Goal: Task Accomplishment & Management: Use online tool/utility

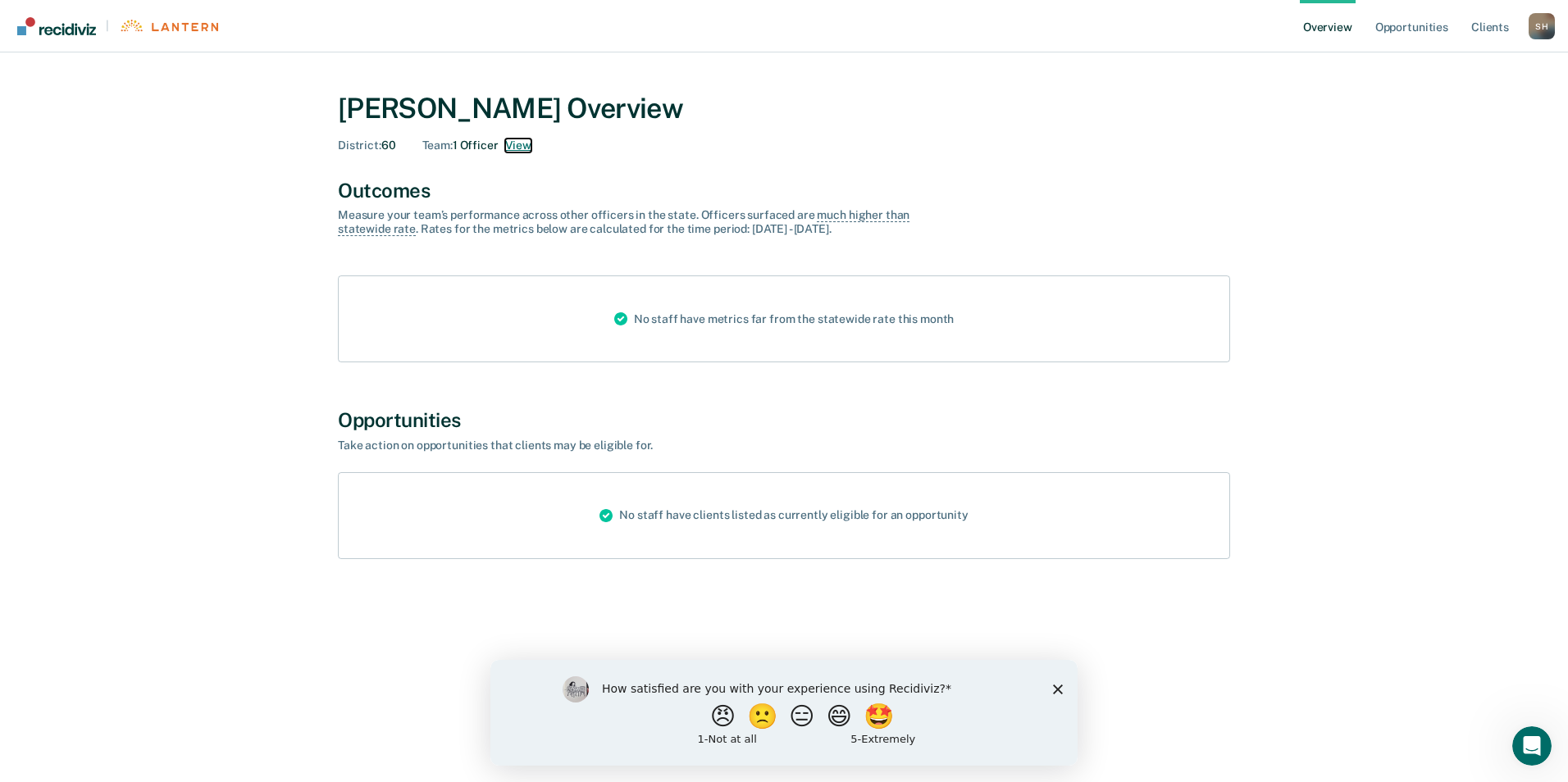
click at [516, 143] on button "View" at bounding box center [519, 145] width 26 height 14
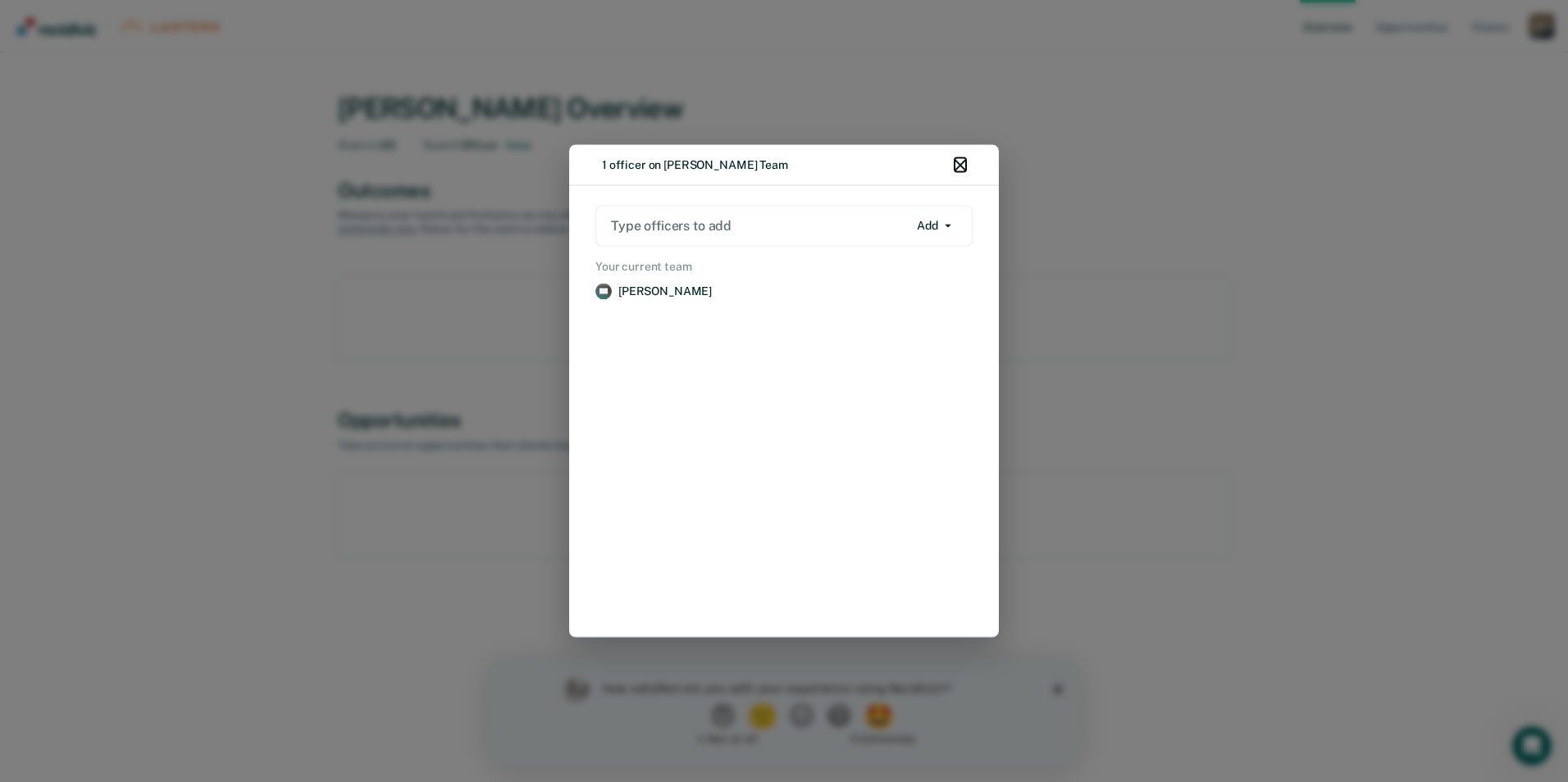
click at [963, 164] on icon "button" at bounding box center [960, 166] width 11 height 11
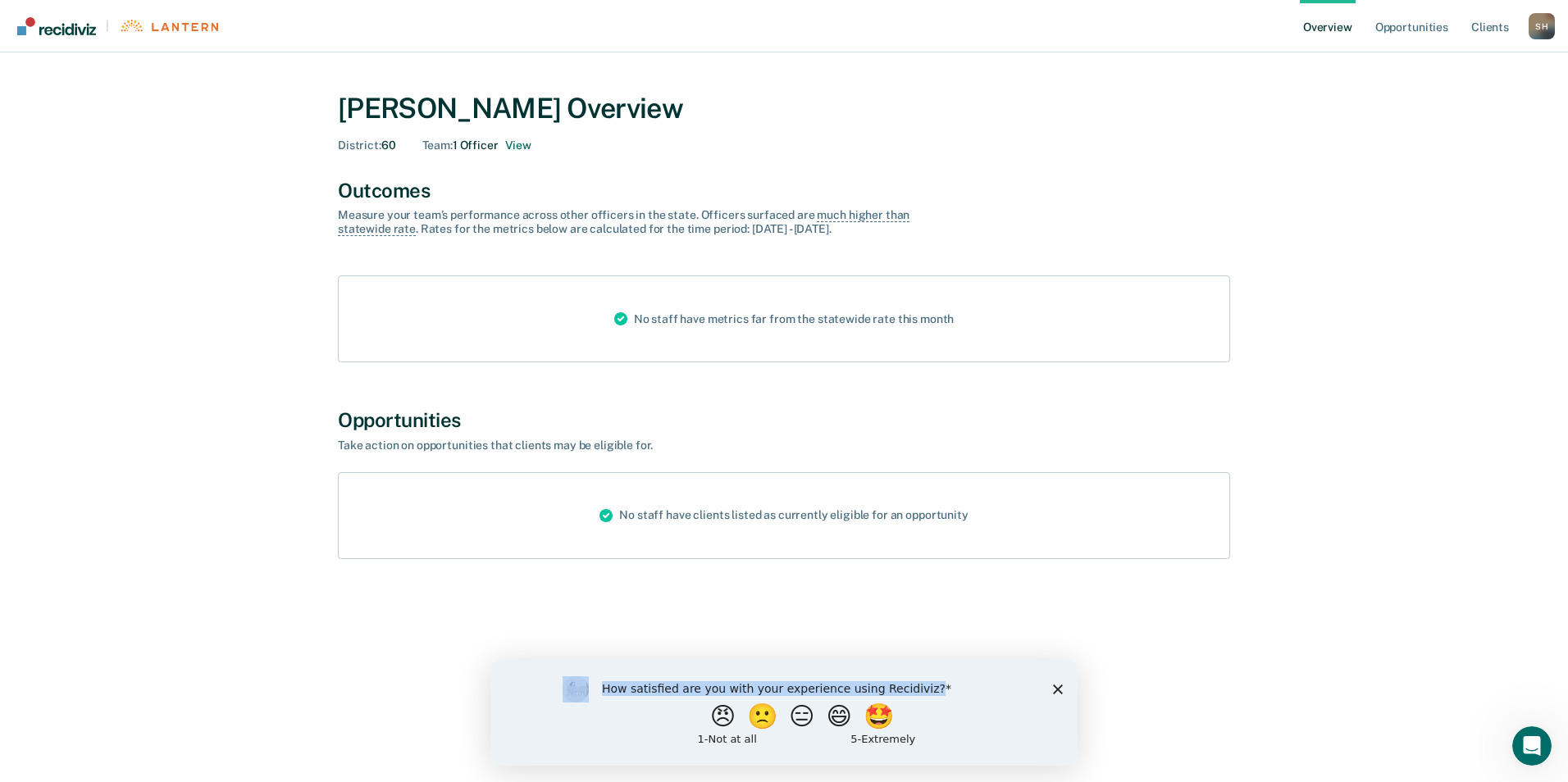
click at [1061, 682] on div "How satisfied are you with your experience using Recidiviz? 😠 🙁 😑 😄 🤩 1 - Not a…" at bounding box center [784, 711] width 587 height 105
drag, startPoint x: 1061, startPoint y: 682, endPoint x: 1054, endPoint y: 689, distance: 9.9
click at [1054, 689] on div "How satisfied are you with your experience using Recidiviz? 😠 🙁 😑 😄 🤩 1 - Not a…" at bounding box center [784, 711] width 587 height 105
click at [984, 630] on div "[PERSON_NAME] Overview District : 60 Team : 1 Officer View Outcomes Measure you…" at bounding box center [784, 401] width 1528 height 658
click at [1428, 31] on link "Opportunities" at bounding box center [1411, 26] width 80 height 53
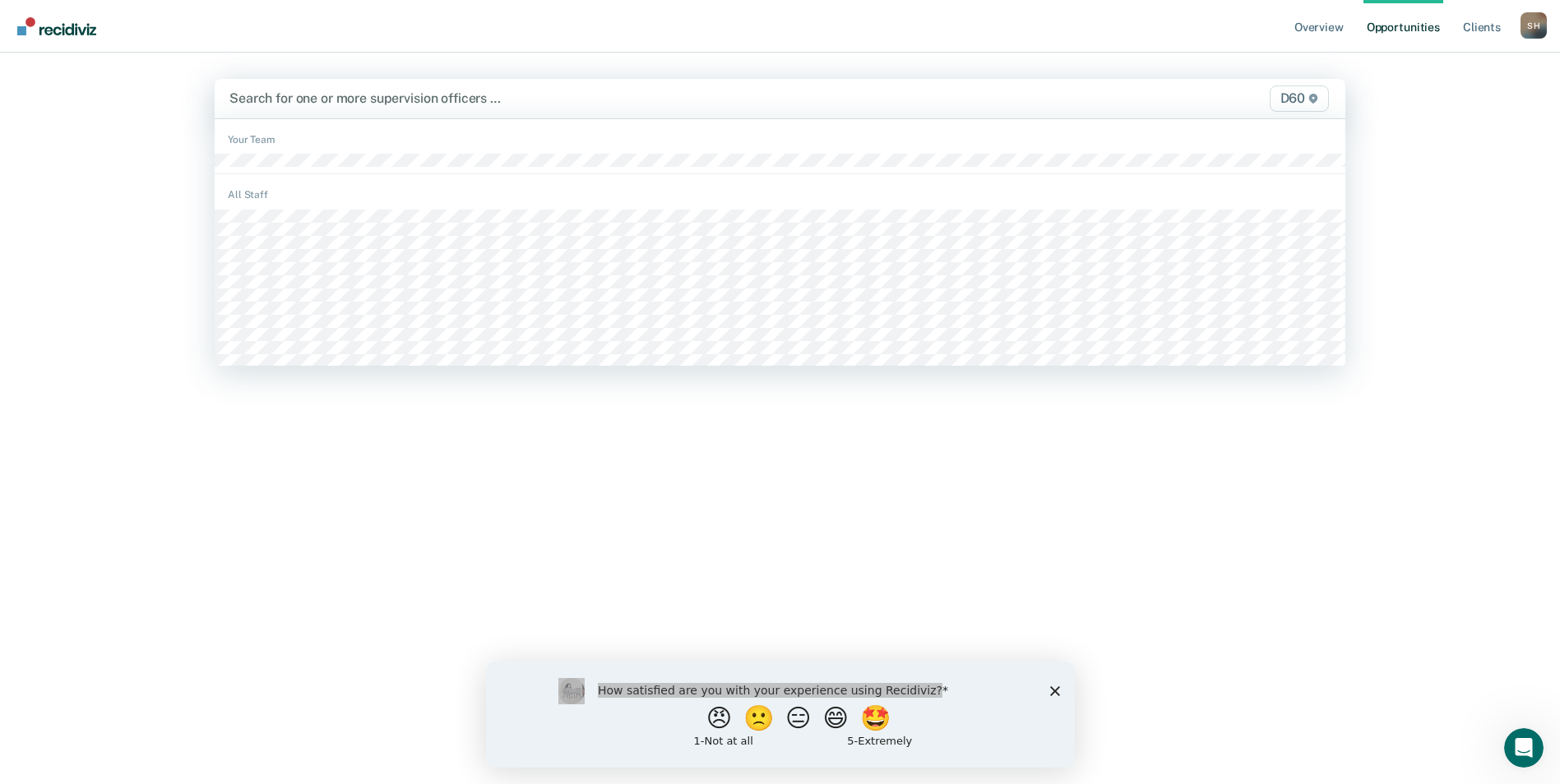
click at [387, 89] on div "Search for one or more supervision officers …" at bounding box center [613, 98] width 773 height 23
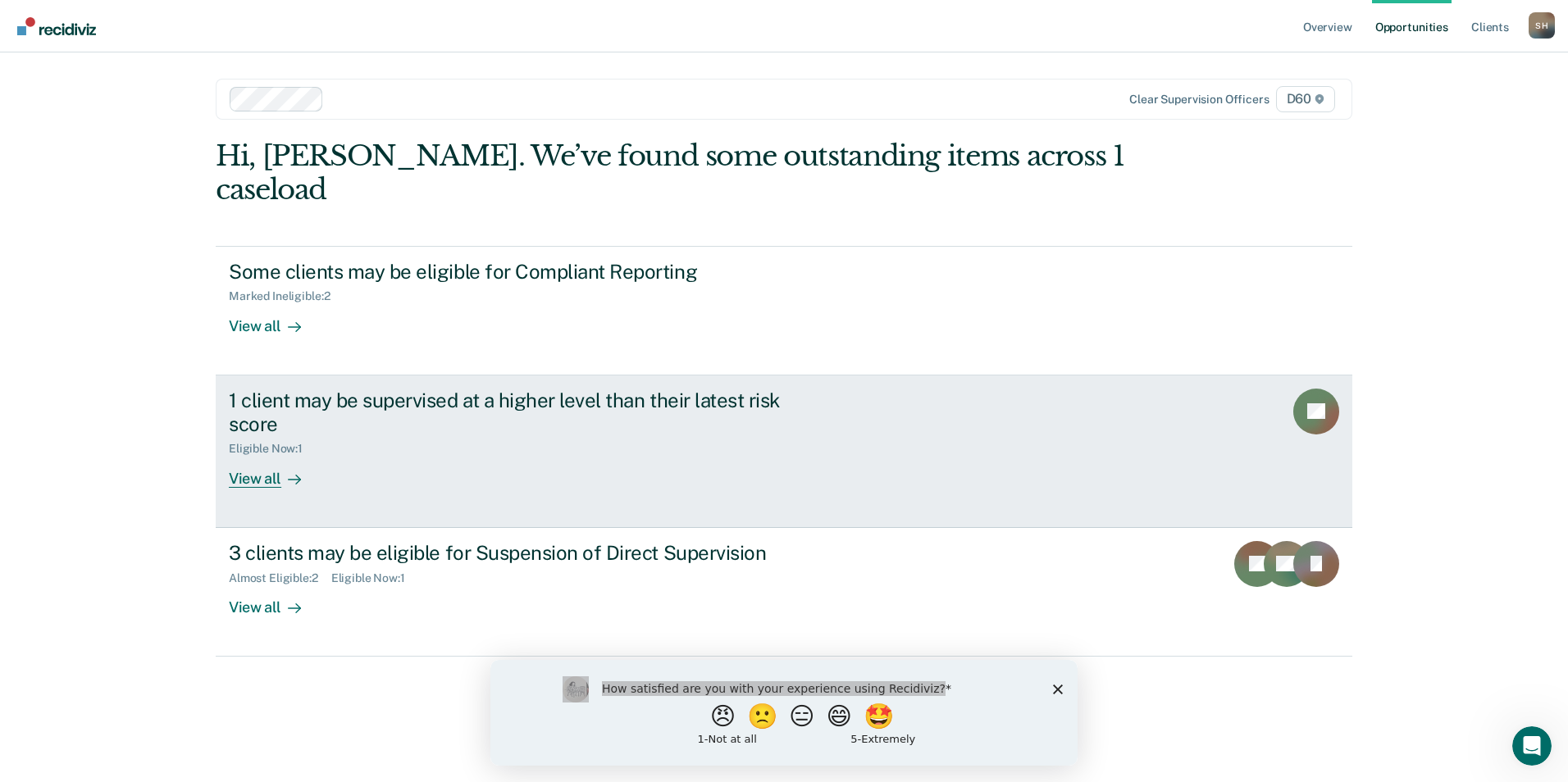
click at [260, 455] on div "View all" at bounding box center [275, 471] width 92 height 32
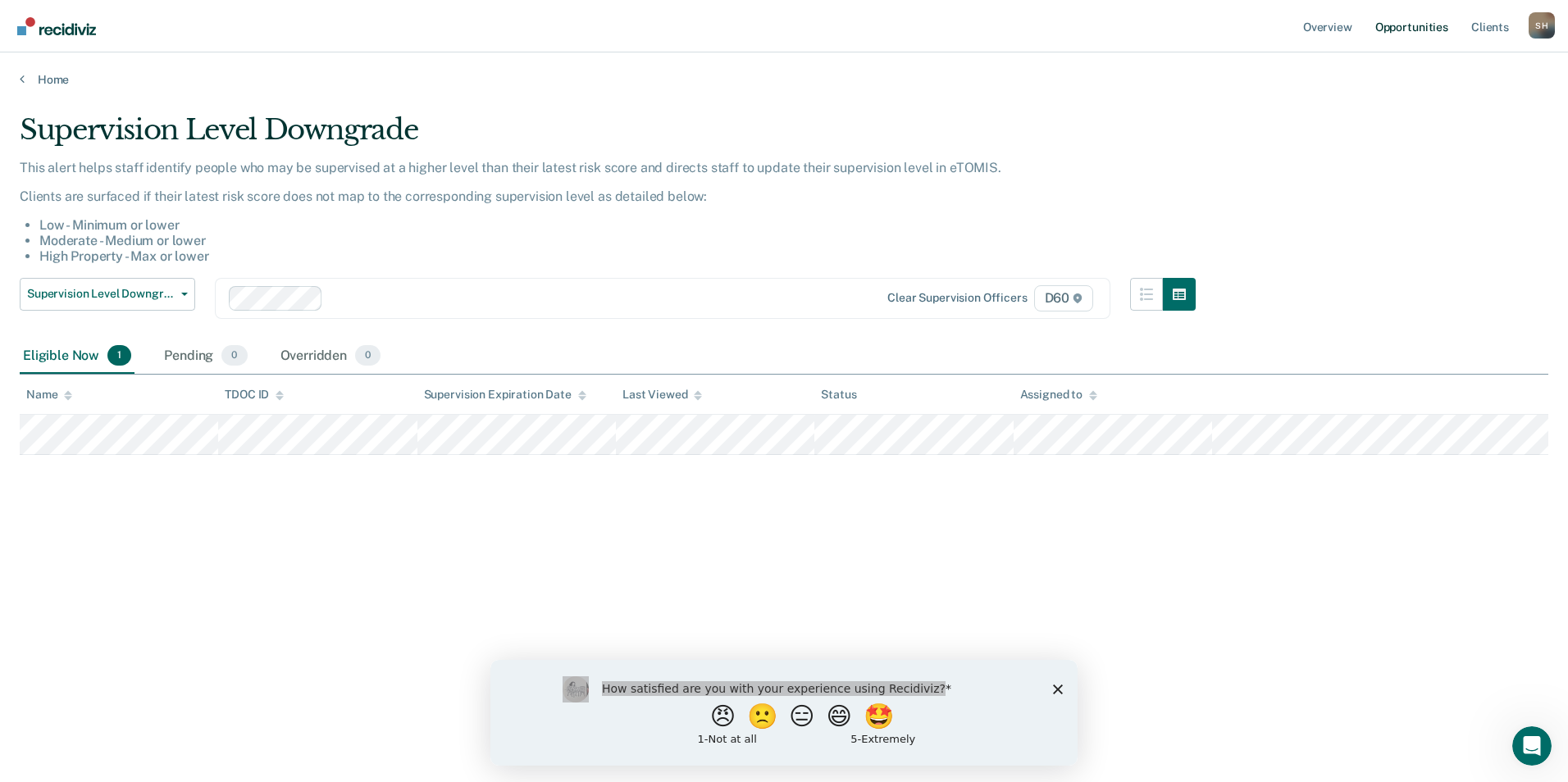
click at [1432, 24] on link "Opportunities" at bounding box center [1411, 26] width 80 height 53
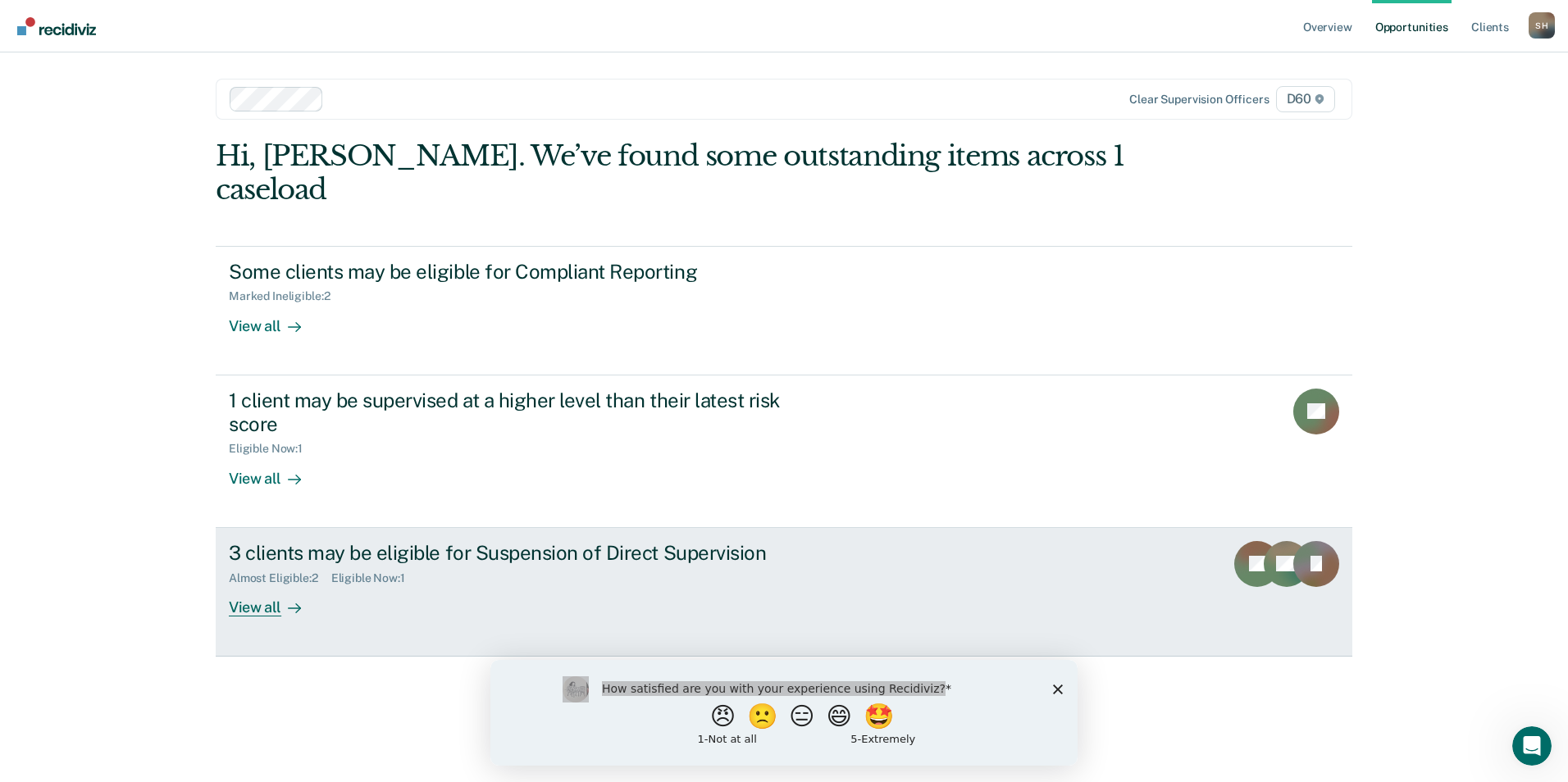
click at [280, 584] on div "View all" at bounding box center [275, 600] width 92 height 32
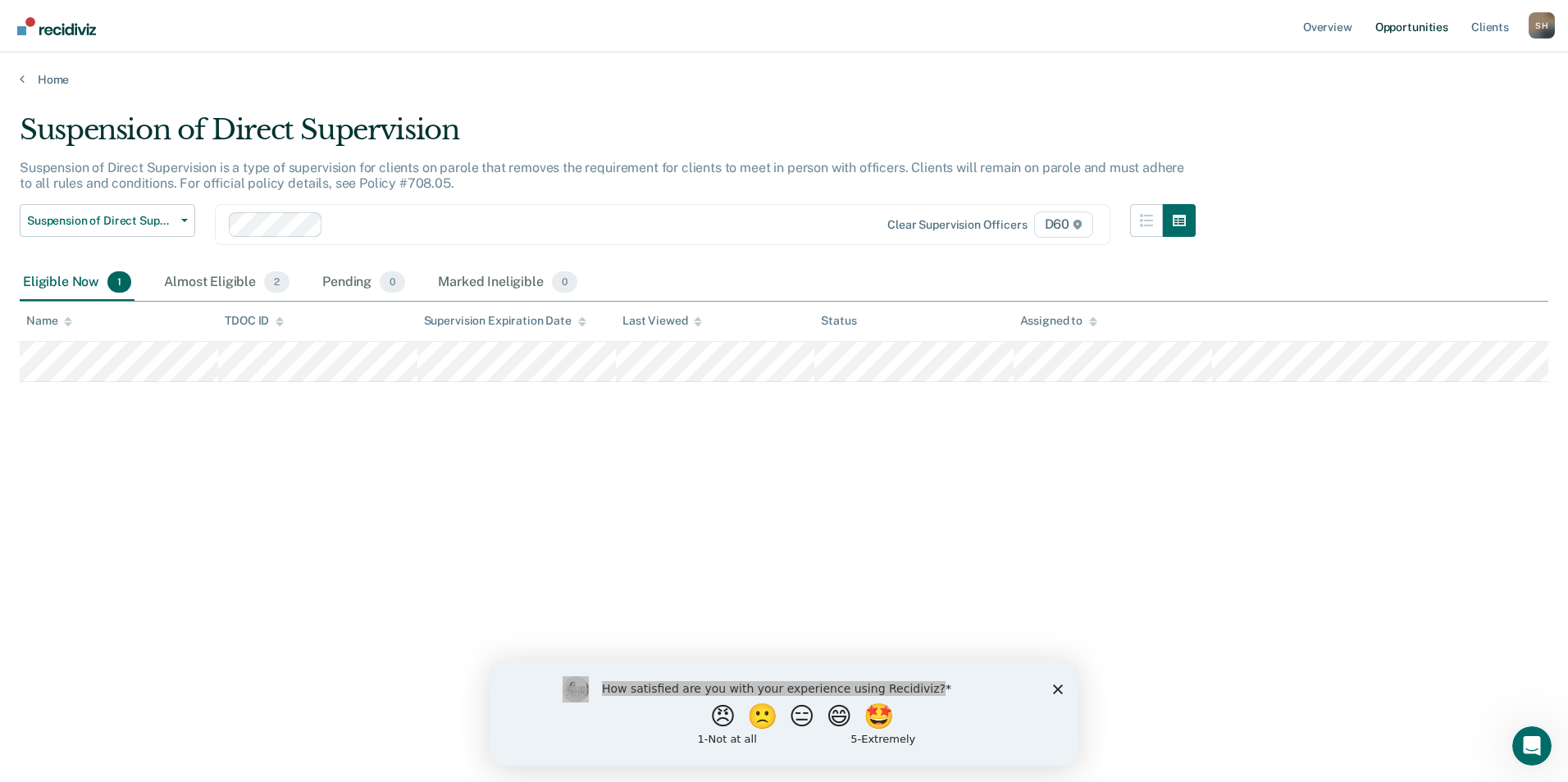
click at [1411, 28] on link "Opportunities" at bounding box center [1411, 26] width 80 height 53
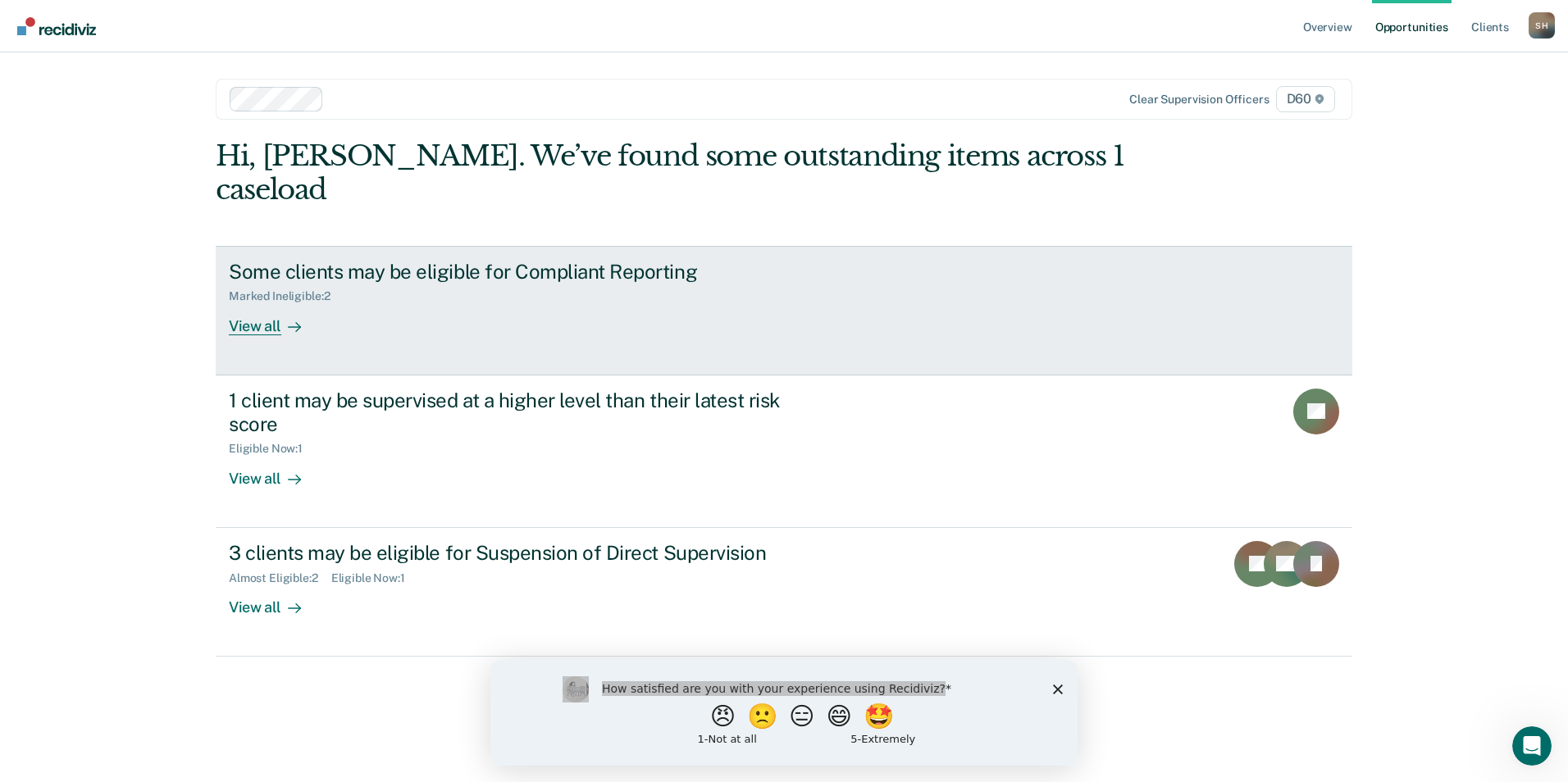
click at [264, 303] on div "View all" at bounding box center [275, 319] width 92 height 32
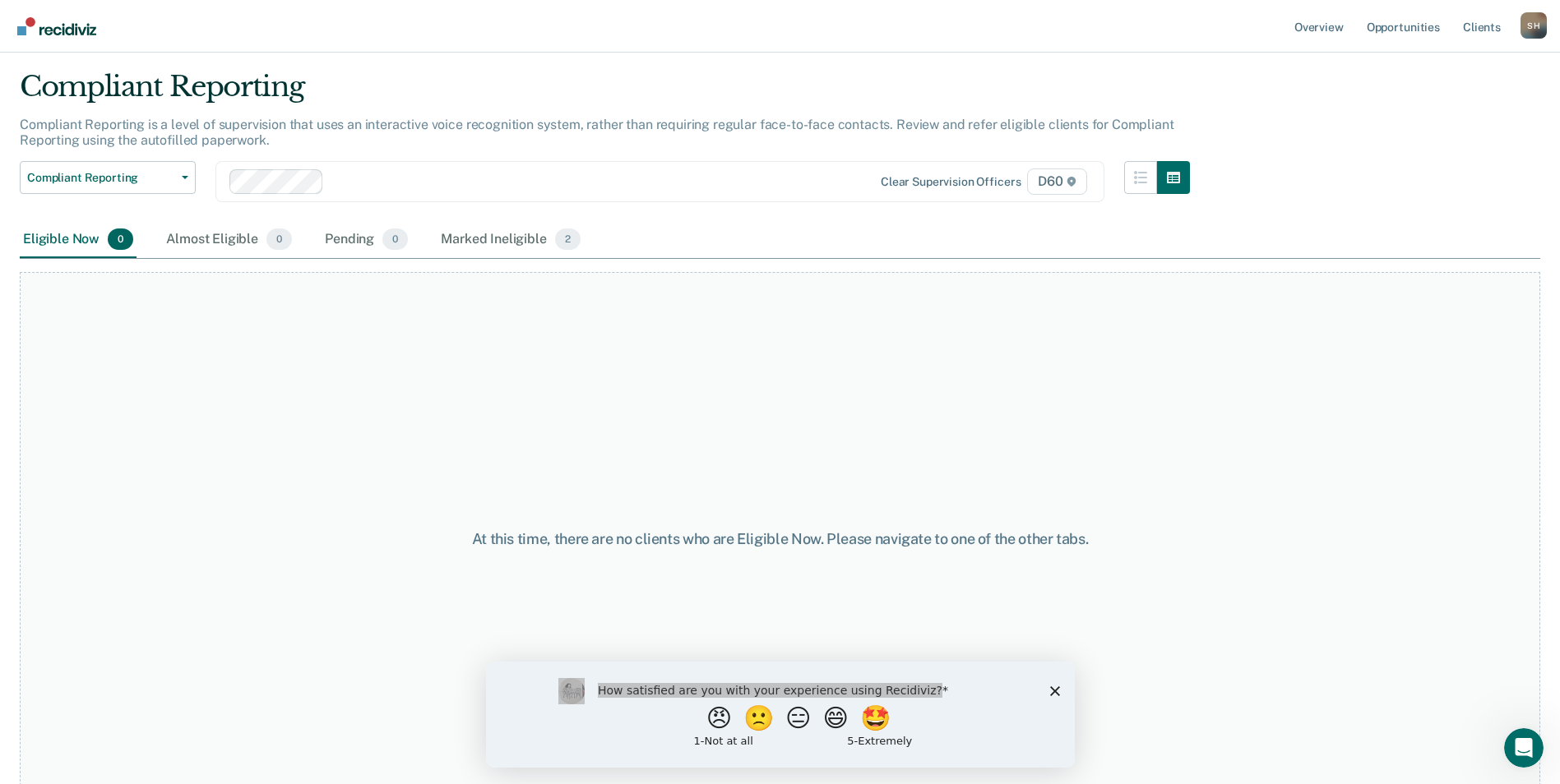
scroll to position [66, 0]
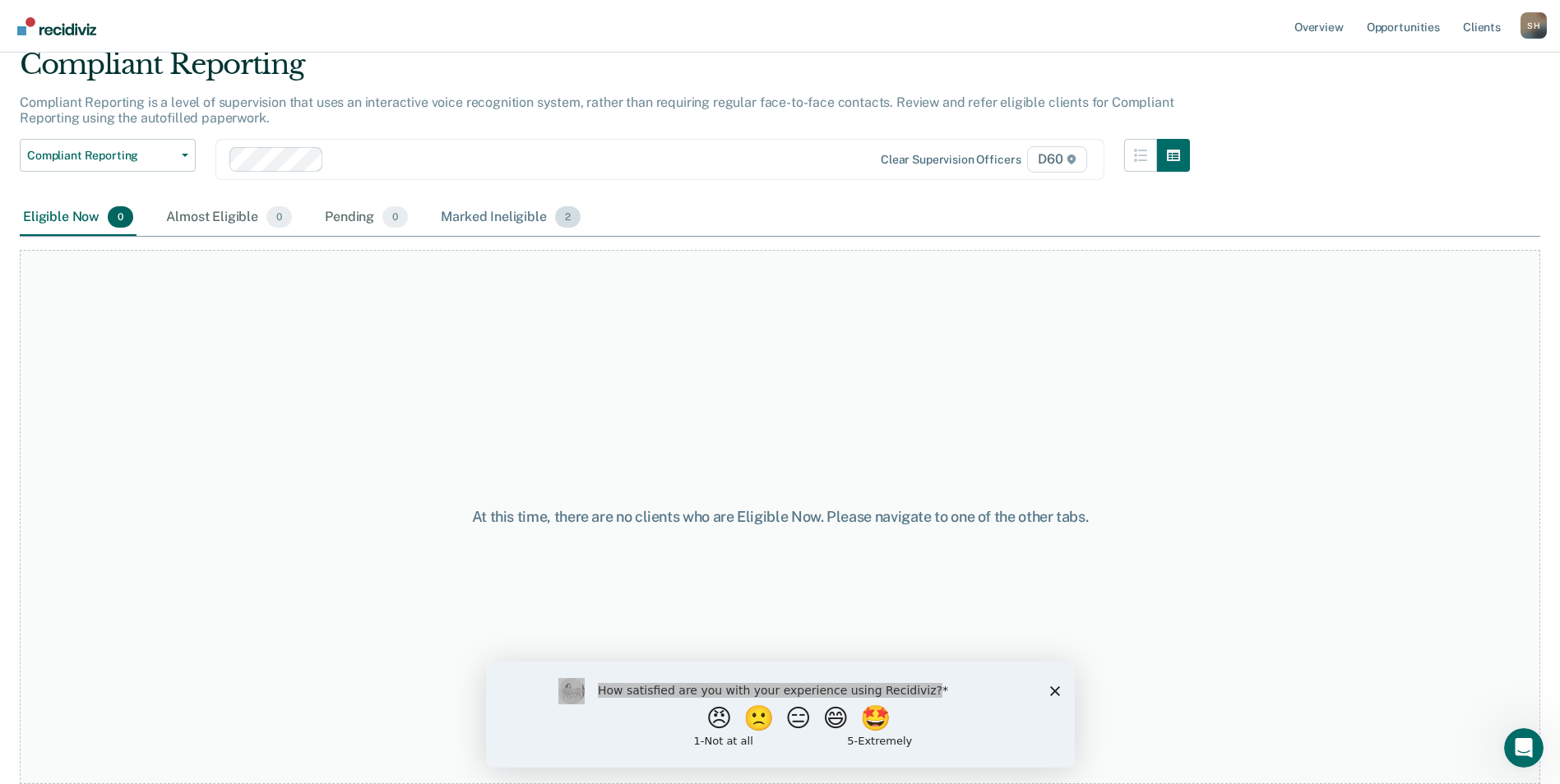
click at [508, 216] on div "Marked Ineligible 2" at bounding box center [510, 218] width 146 height 36
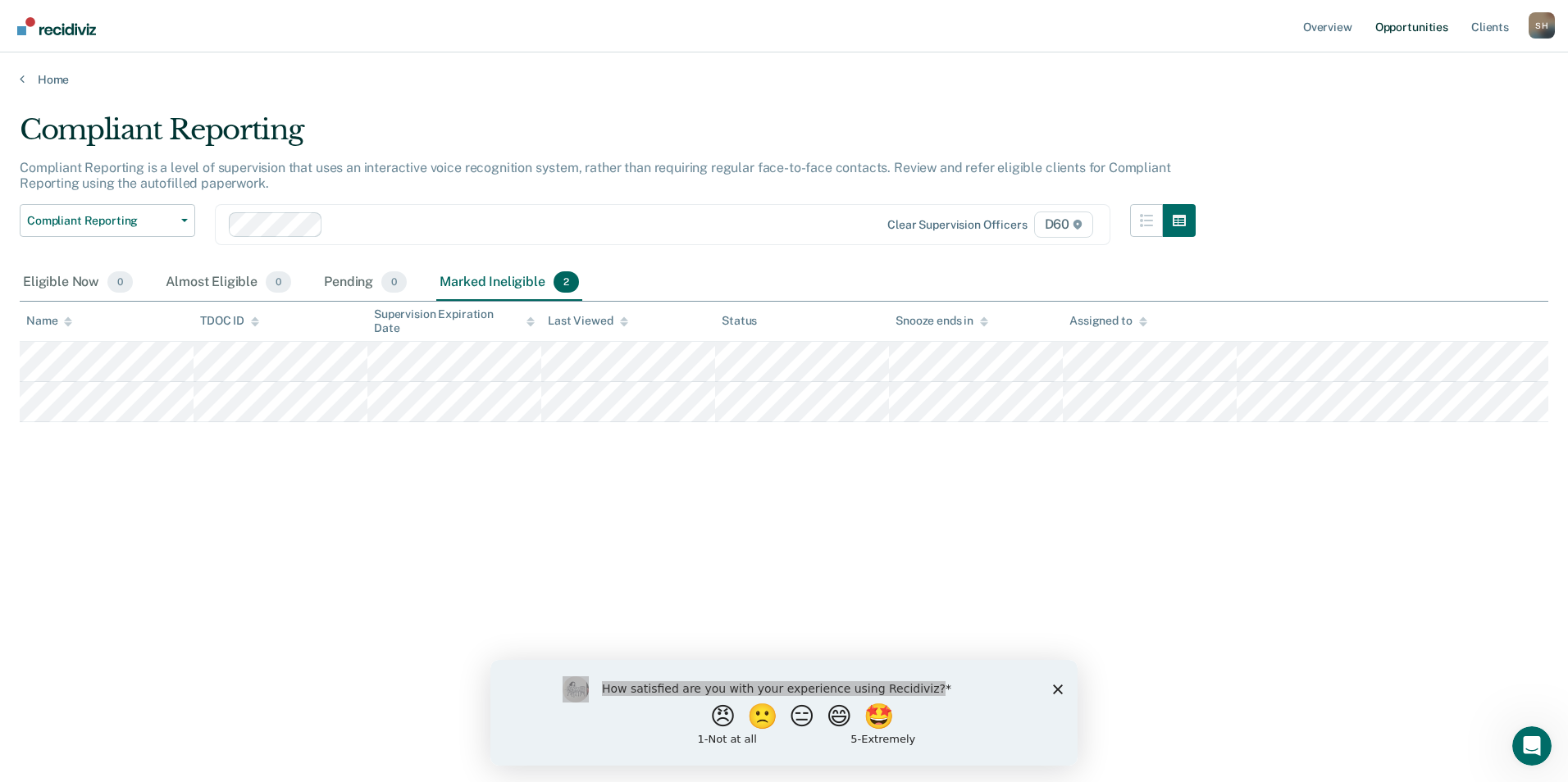
click at [1432, 28] on link "Opportunities" at bounding box center [1411, 26] width 80 height 53
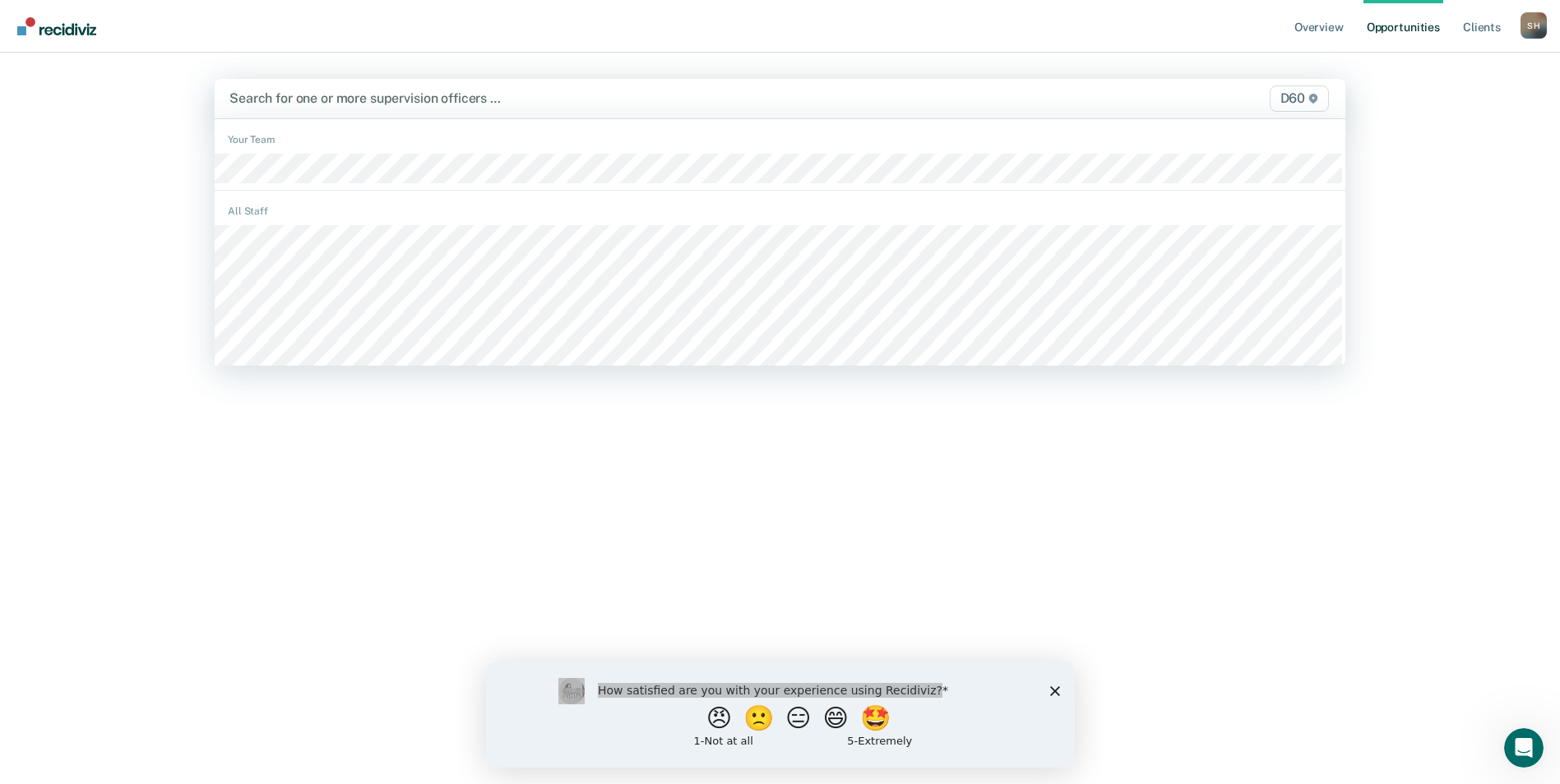
drag, startPoint x: 305, startPoint y: 111, endPoint x: 313, endPoint y: 98, distance: 15.3
click at [313, 98] on div at bounding box center [613, 98] width 769 height 19
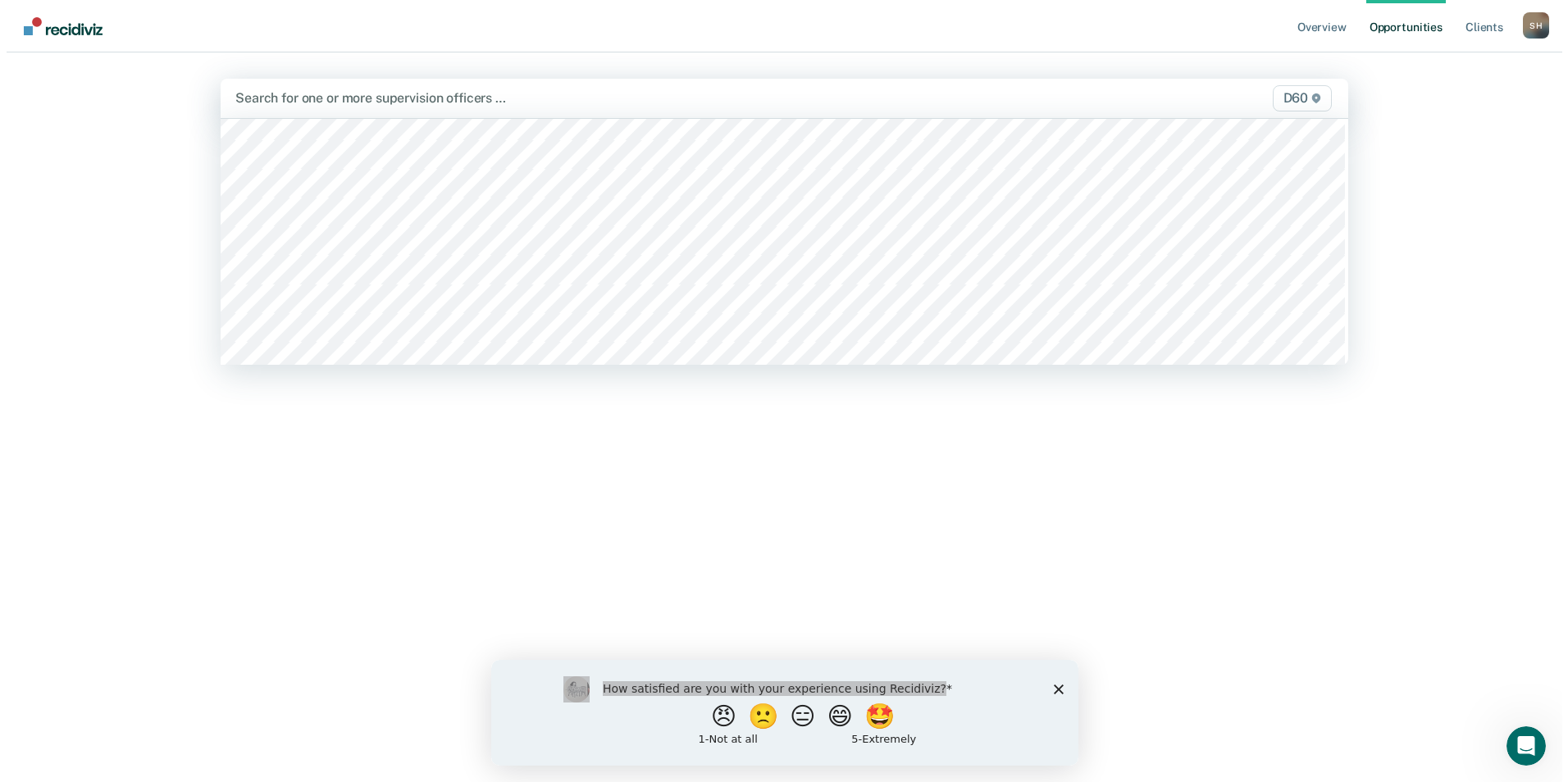
scroll to position [164, 0]
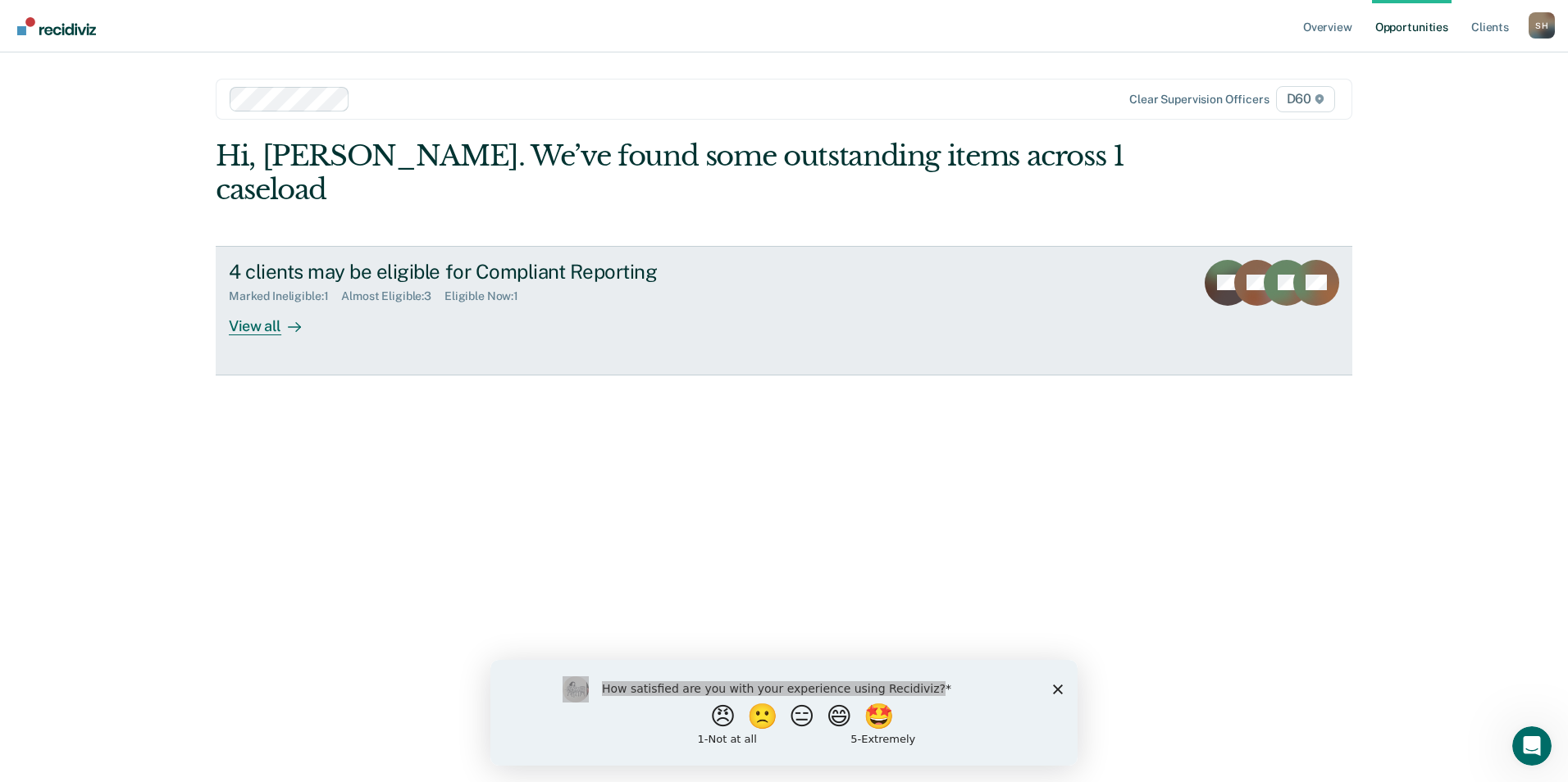
click at [265, 303] on div "View all" at bounding box center [275, 319] width 92 height 32
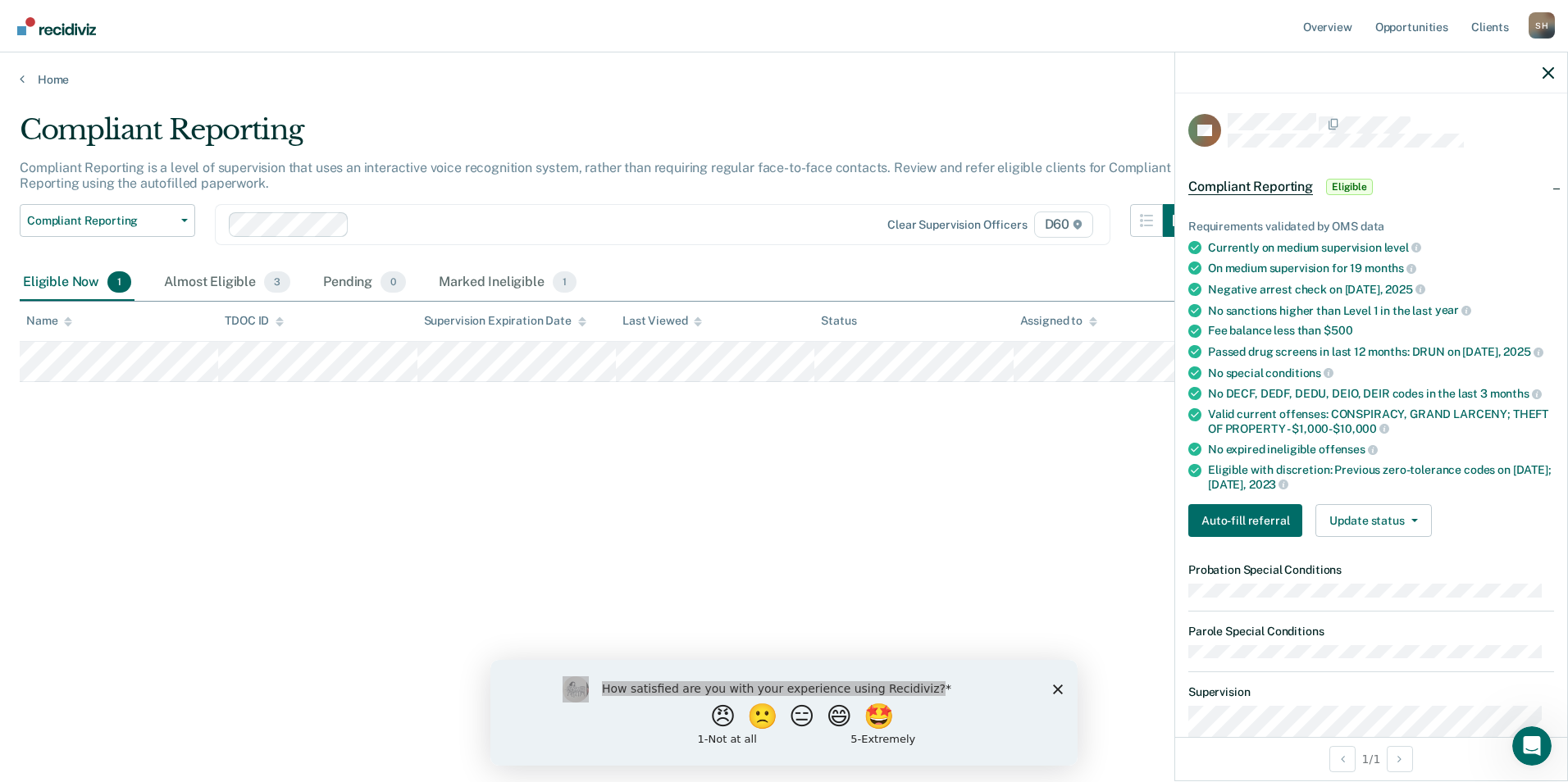
click at [898, 480] on div "Compliant Reporting Compliant Reporting is a level of supervision that uses an …" at bounding box center [784, 386] width 1528 height 546
